Goal: Task Accomplishment & Management: Manage account settings

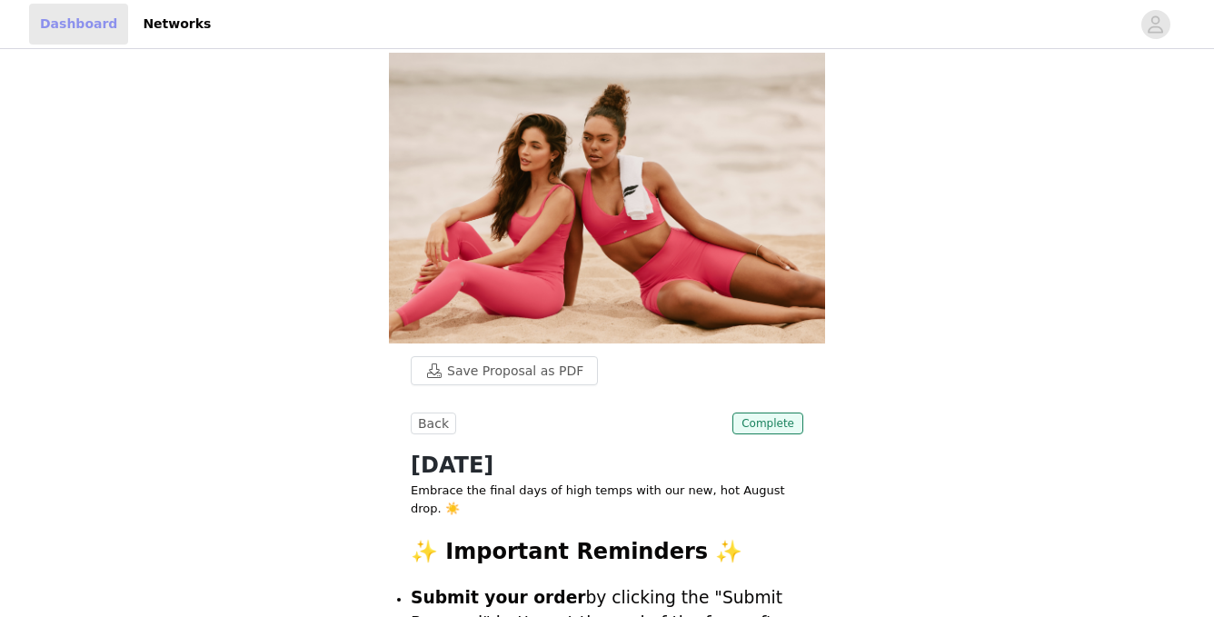
click at [75, 25] on link "Dashboard" at bounding box center [78, 24] width 99 height 41
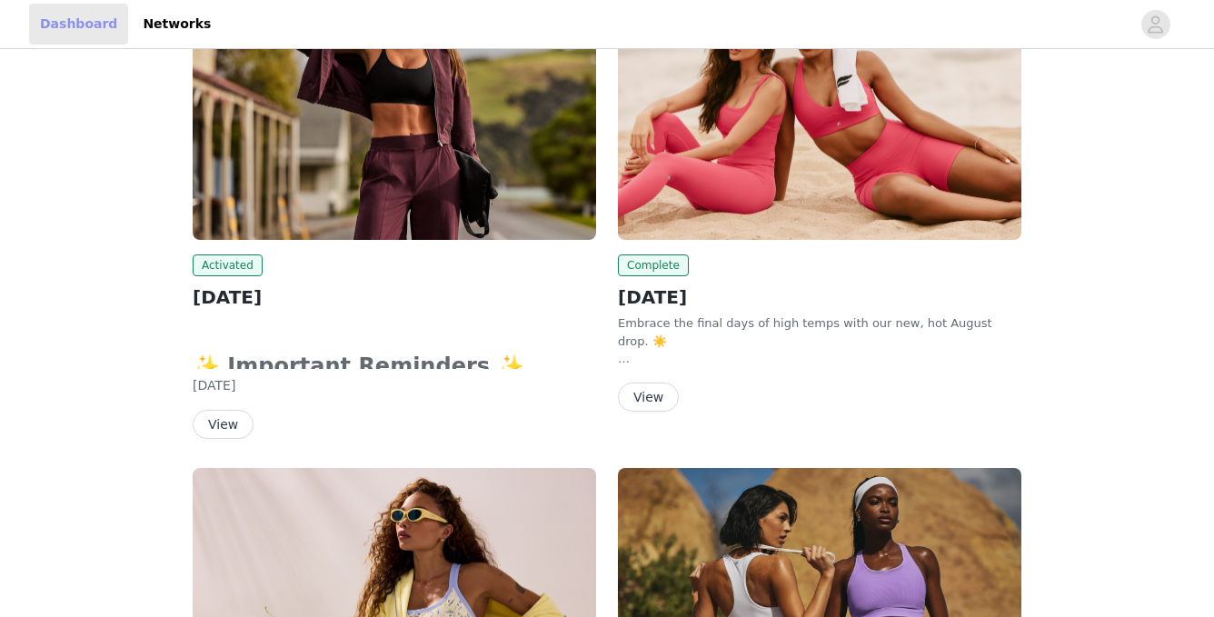
scroll to position [354, 0]
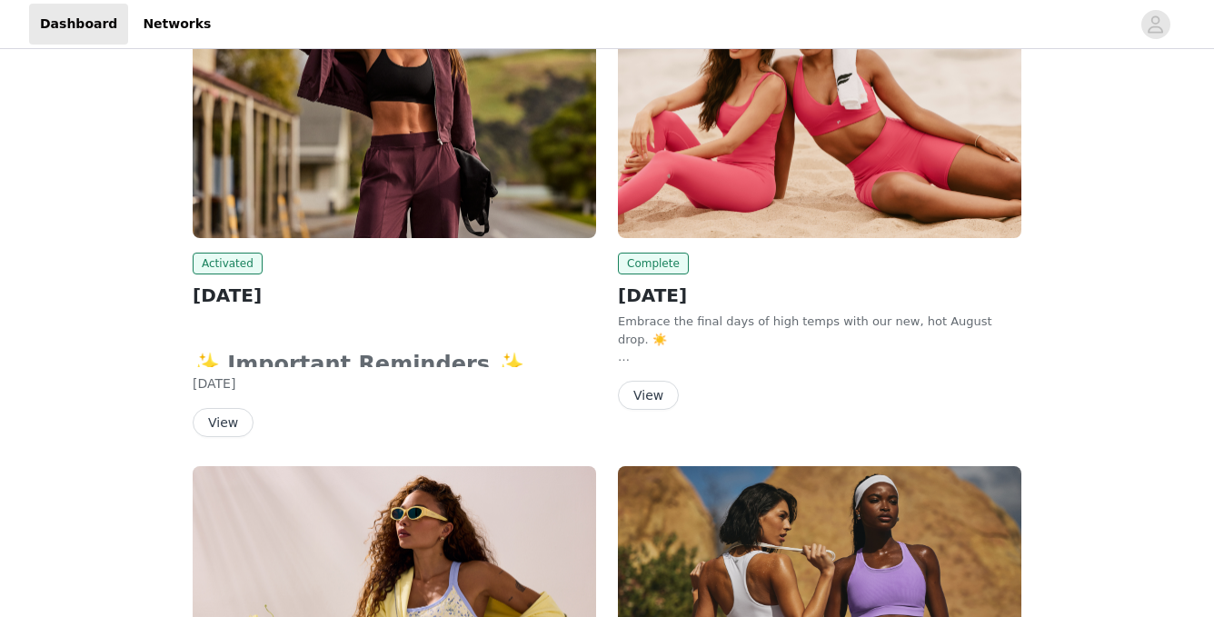
click at [331, 311] on div "Activated [DATE] ✨ Important Reminders ✨ Submit your order by clicking the "Sub…" at bounding box center [394, 345] width 403 height 184
click at [238, 417] on button "View" at bounding box center [223, 422] width 61 height 29
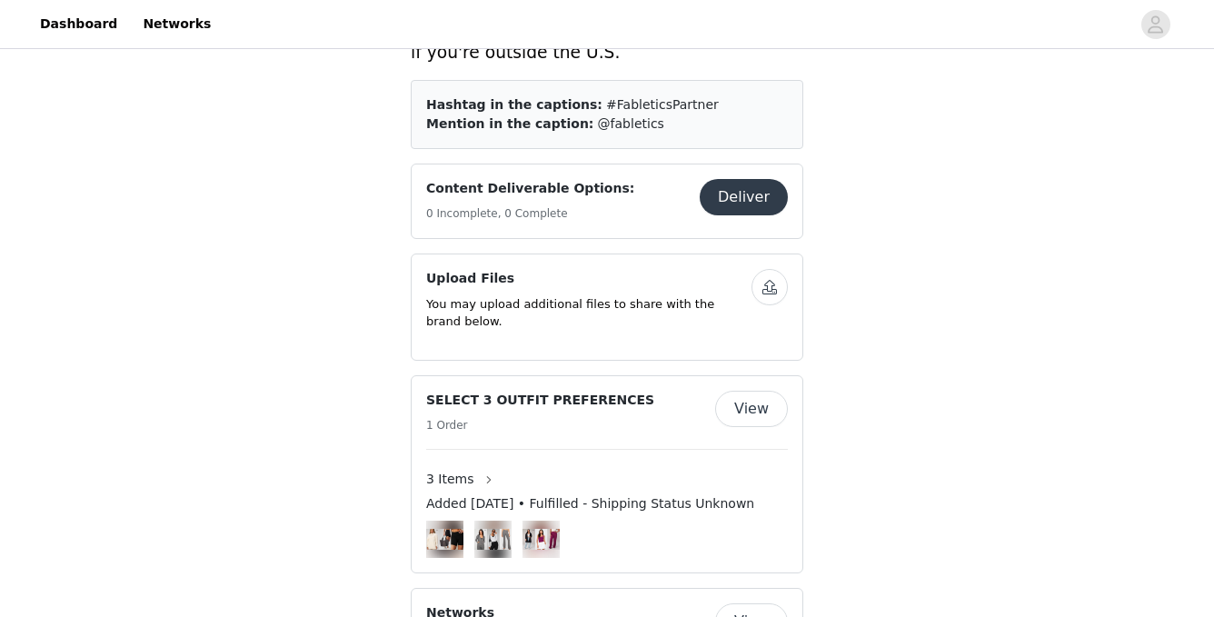
scroll to position [968, 0]
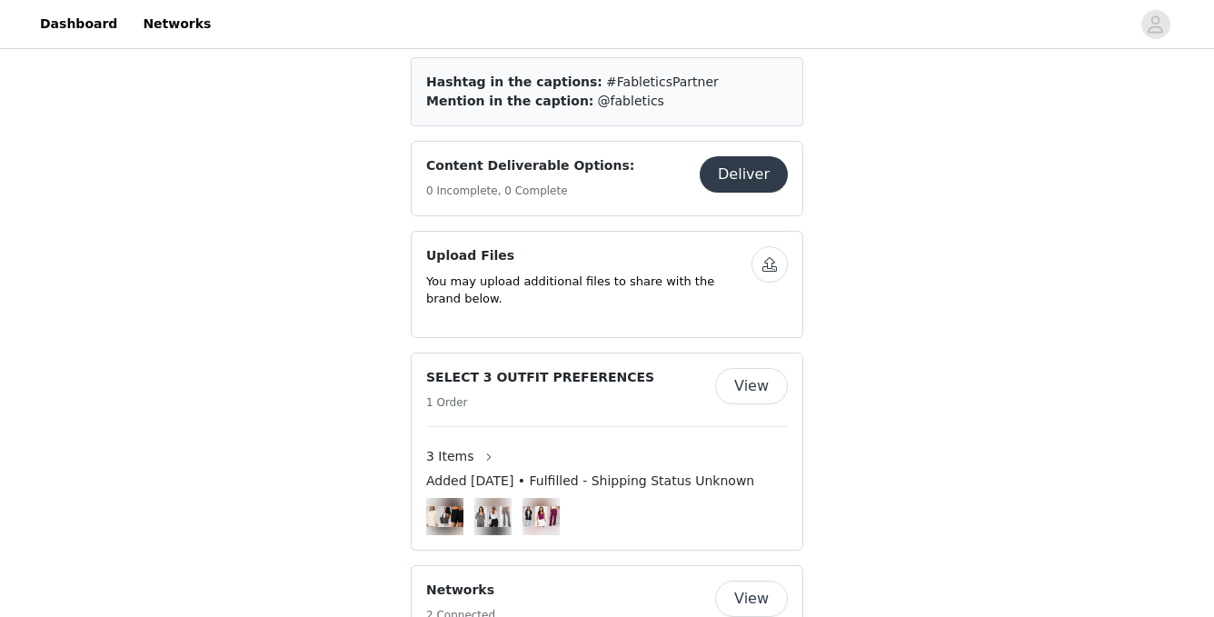
click at [443, 506] on img at bounding box center [444, 516] width 37 height 21
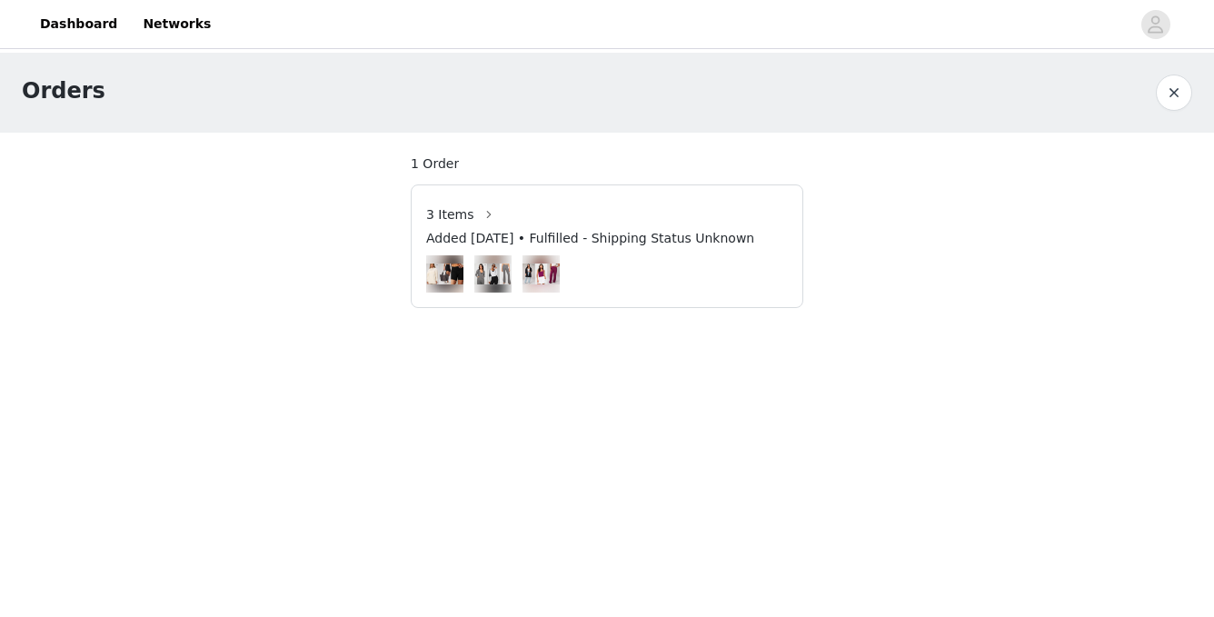
click at [446, 274] on img at bounding box center [444, 274] width 37 height 21
click at [1165, 106] on button "button" at bounding box center [1174, 93] width 36 height 36
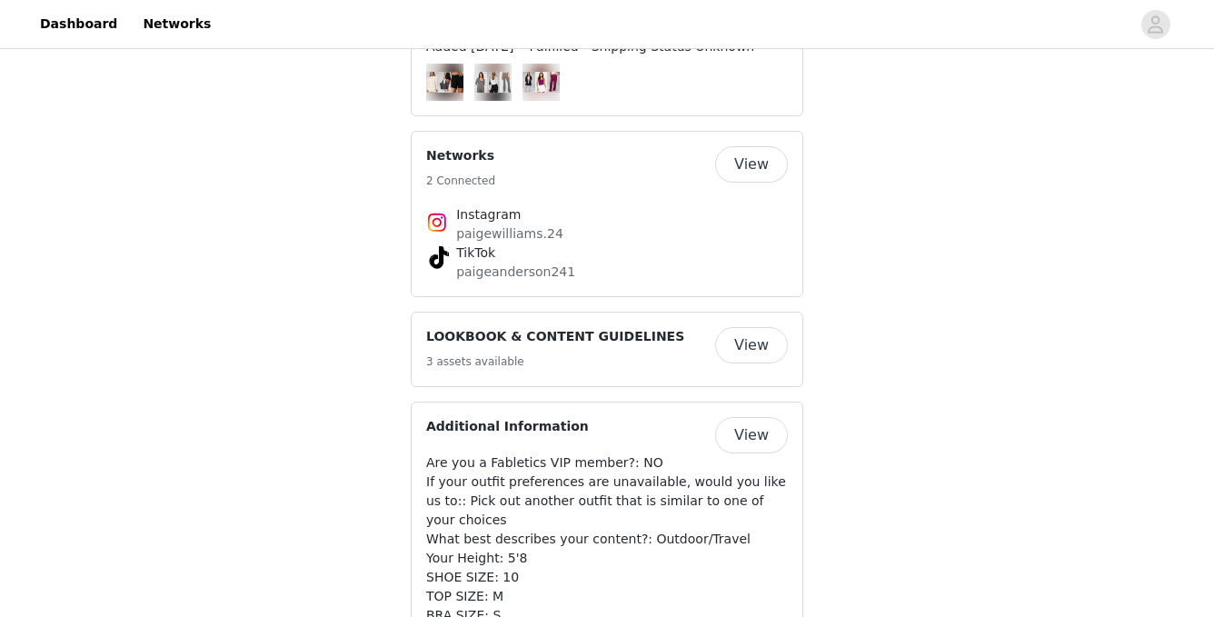
scroll to position [1409, 0]
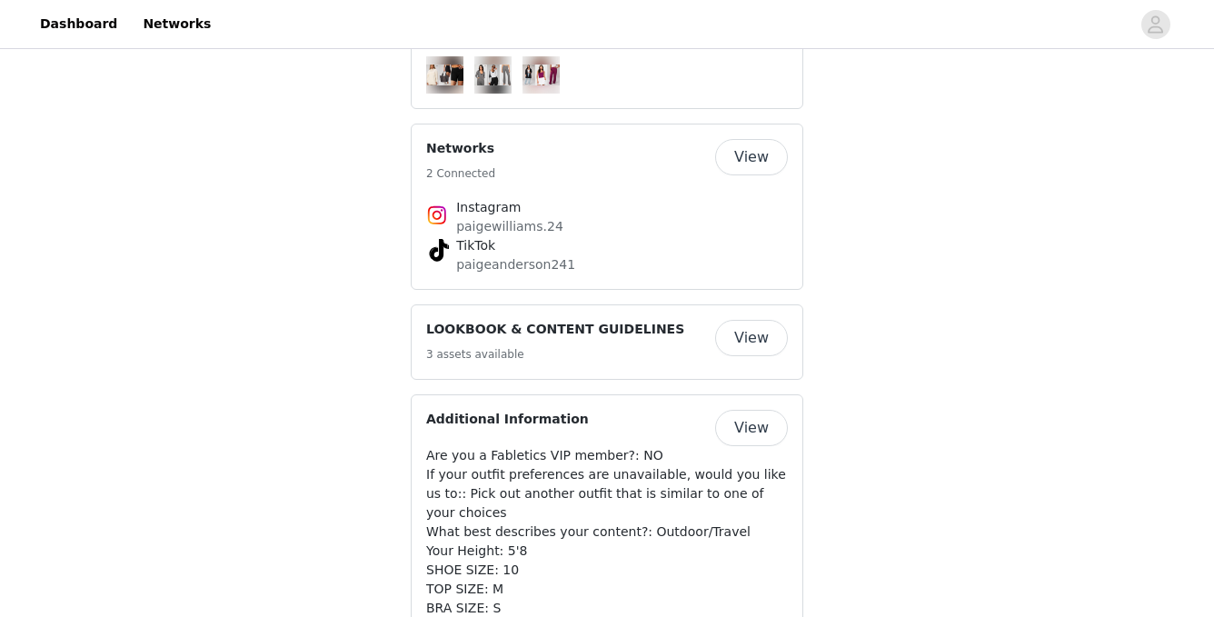
click at [749, 320] on button "View" at bounding box center [751, 338] width 73 height 36
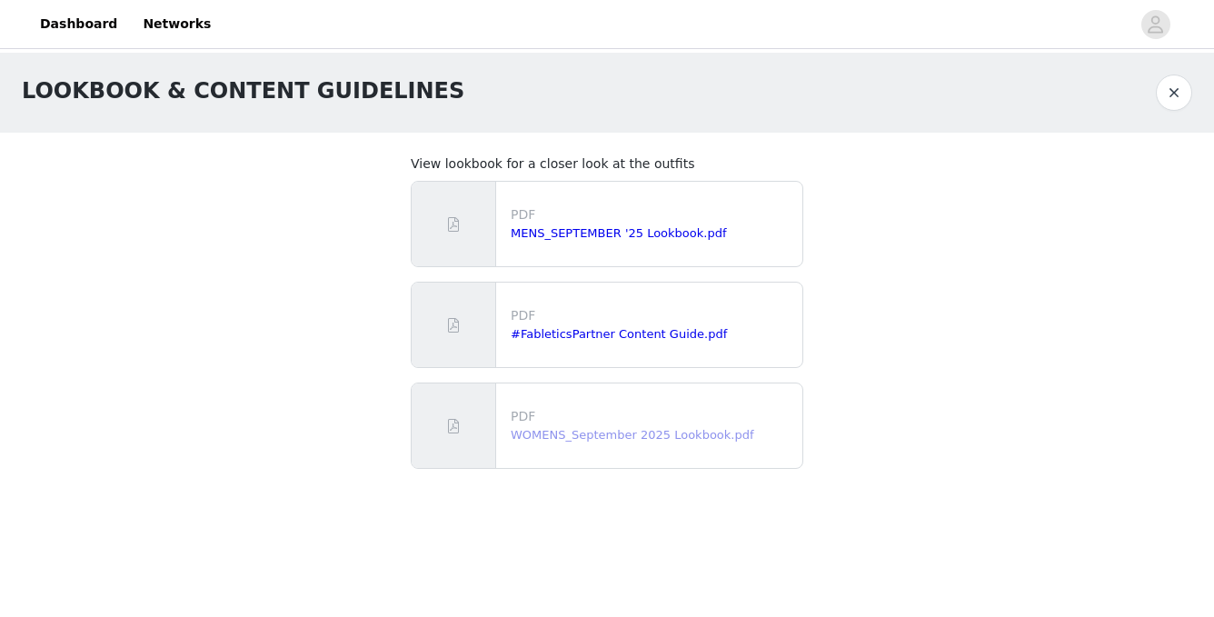
click at [590, 435] on link "WOMENS_September 2025 Lookbook.pdf" at bounding box center [633, 435] width 244 height 14
